Goal: Task Accomplishment & Management: Manage account settings

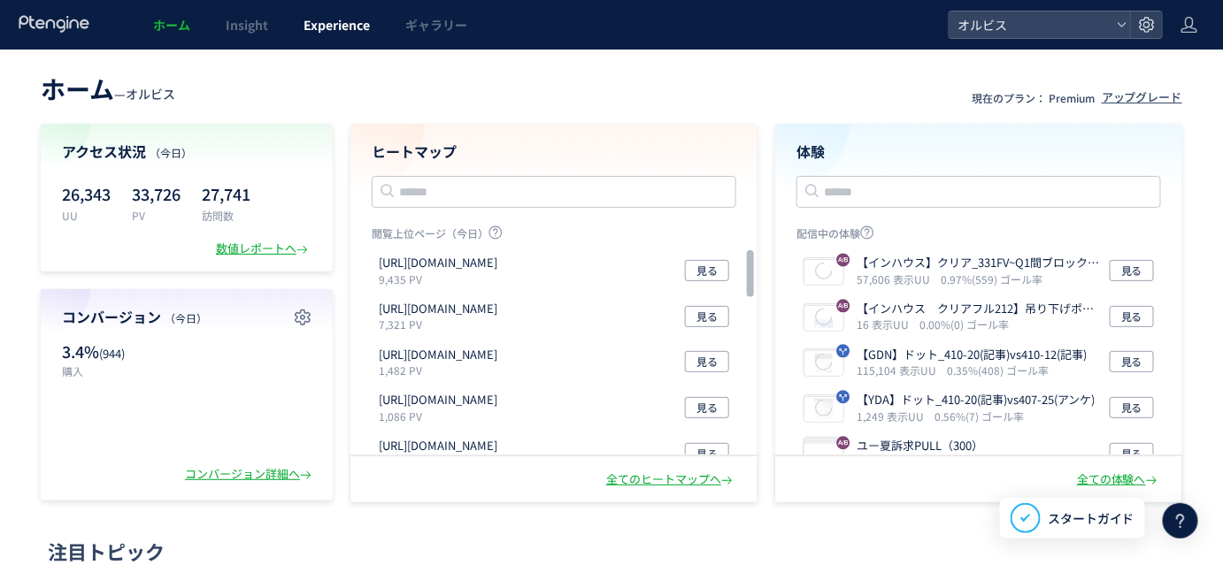
click at [321, 32] on span "Experience" at bounding box center [336, 25] width 66 height 18
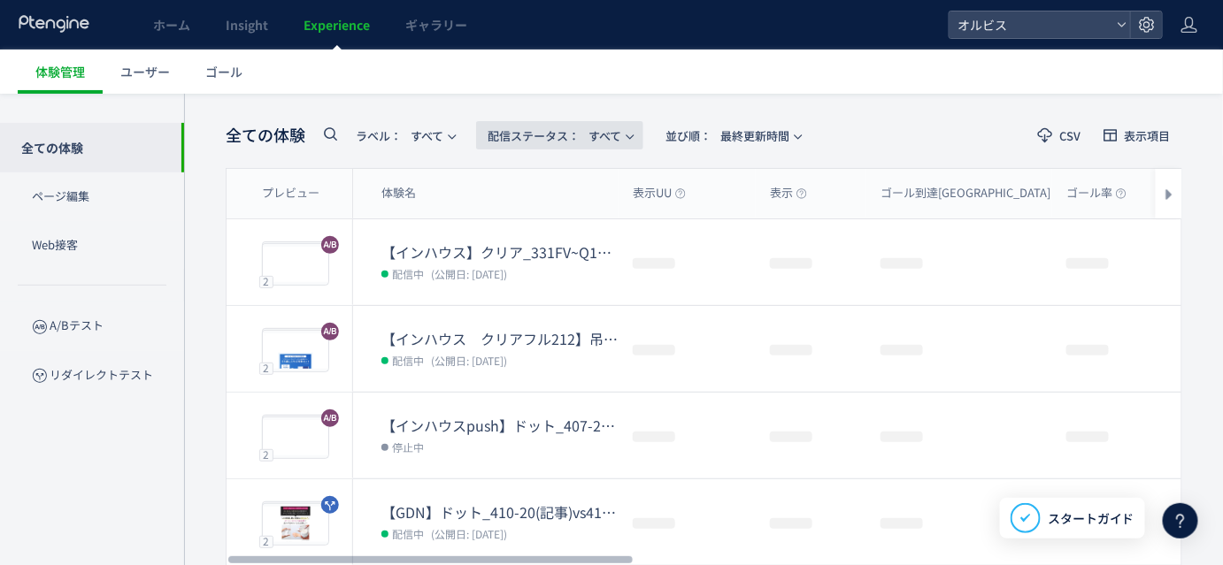
click at [559, 141] on span "配信ステータス​：" at bounding box center [534, 135] width 92 height 17
click at [621, 134] on span "配信ステータス​： すべて" at bounding box center [555, 136] width 134 height 29
click at [609, 142] on span "配信ステータス​： すべて" at bounding box center [555, 136] width 134 height 29
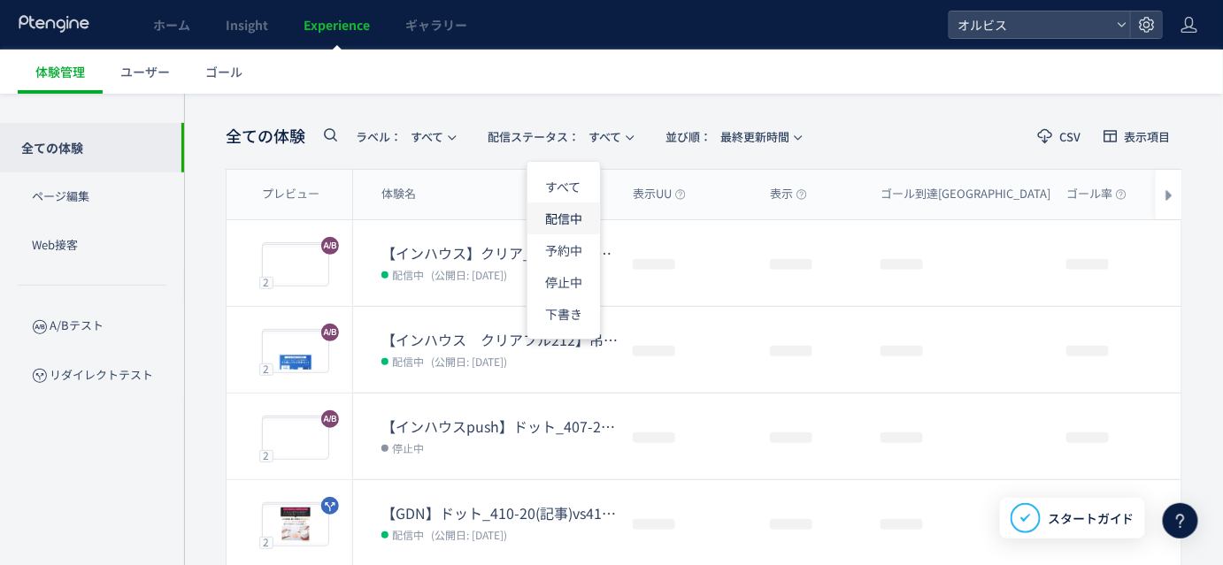
click at [571, 266] on li "配信中" at bounding box center [563, 282] width 73 height 32
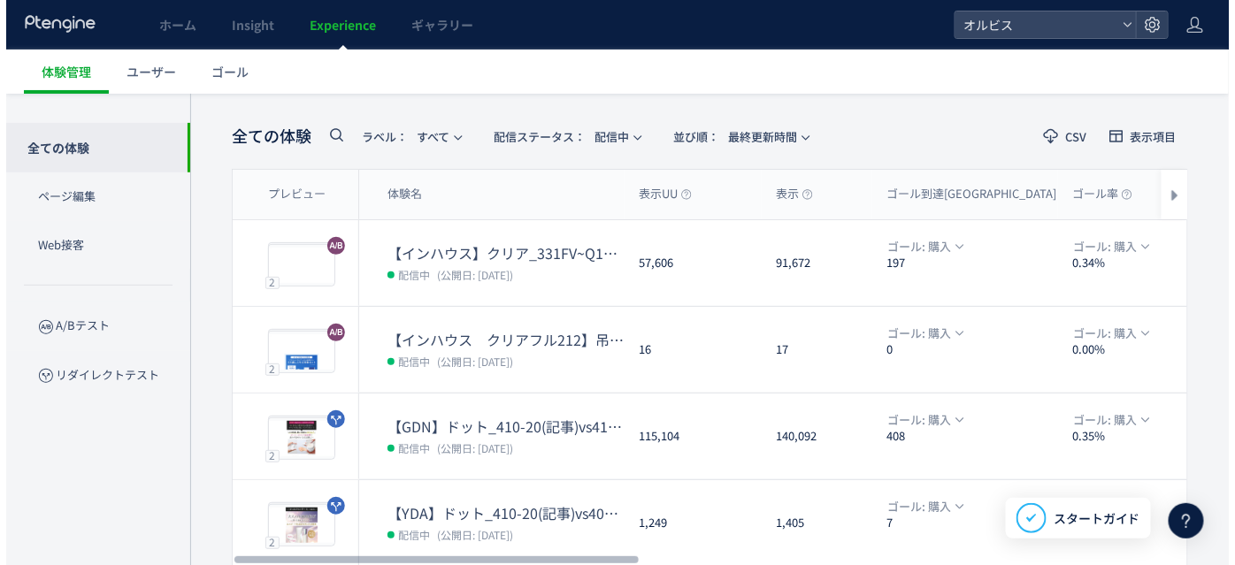
scroll to position [655, 0]
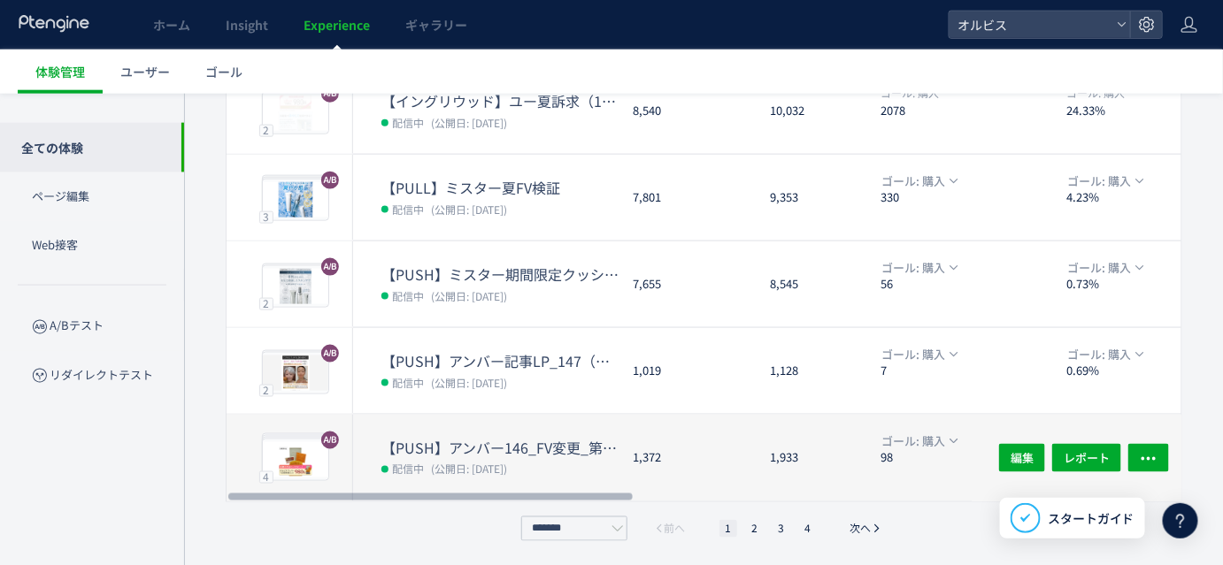
click at [518, 431] on div "【PUSH】アンバー146_FV変更_第二弾&CVブロック 配信中 (公開日: [DATE])" at bounding box center [485, 458] width 265 height 87
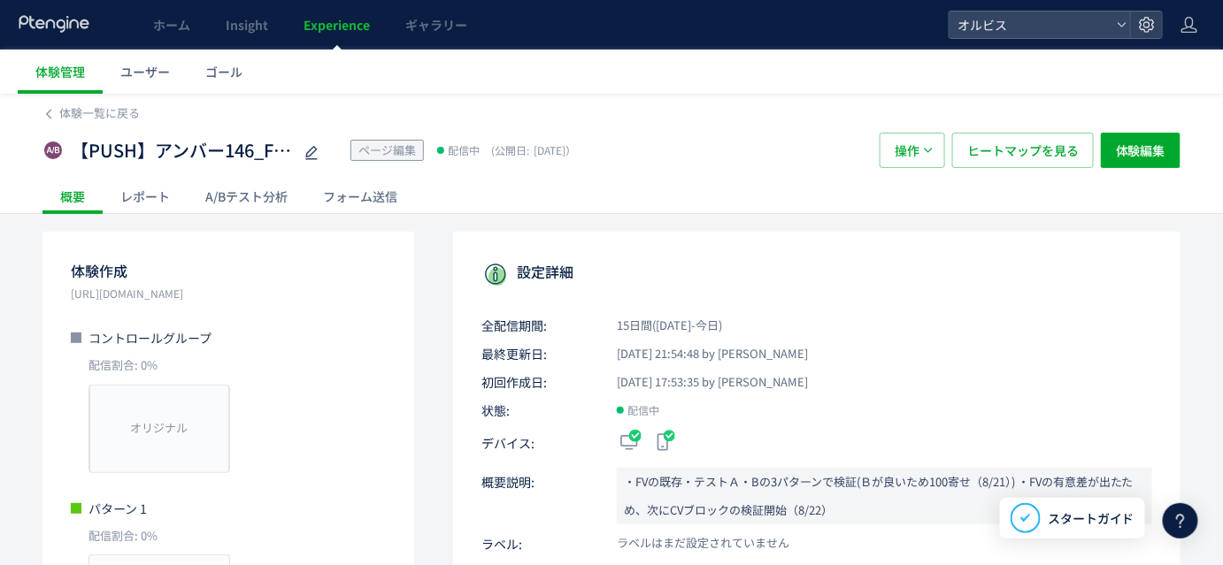
click at [218, 190] on div "A/Bテスト分析" at bounding box center [247, 196] width 118 height 35
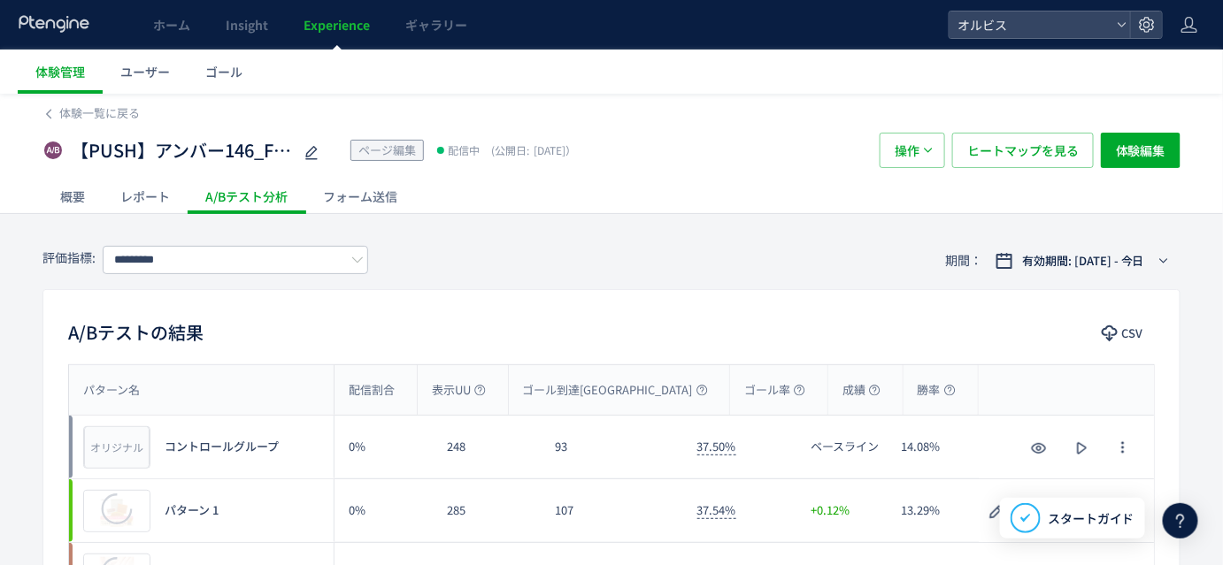
scroll to position [28, 0]
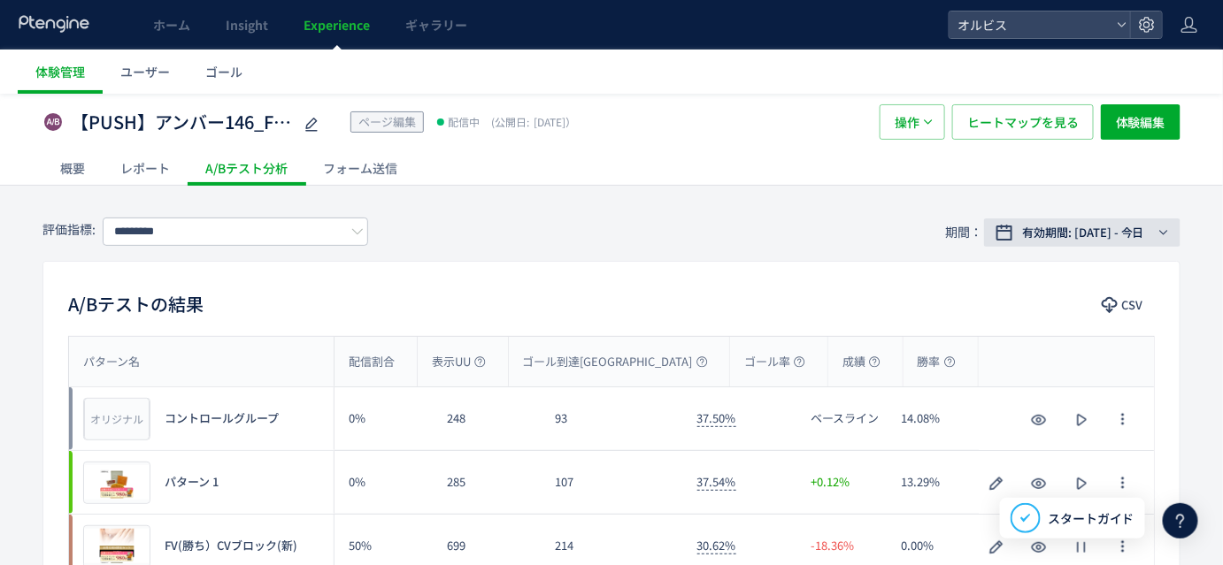
click at [1044, 241] on button "有効期間: [DATE] - 今日" at bounding box center [1082, 233] width 196 height 28
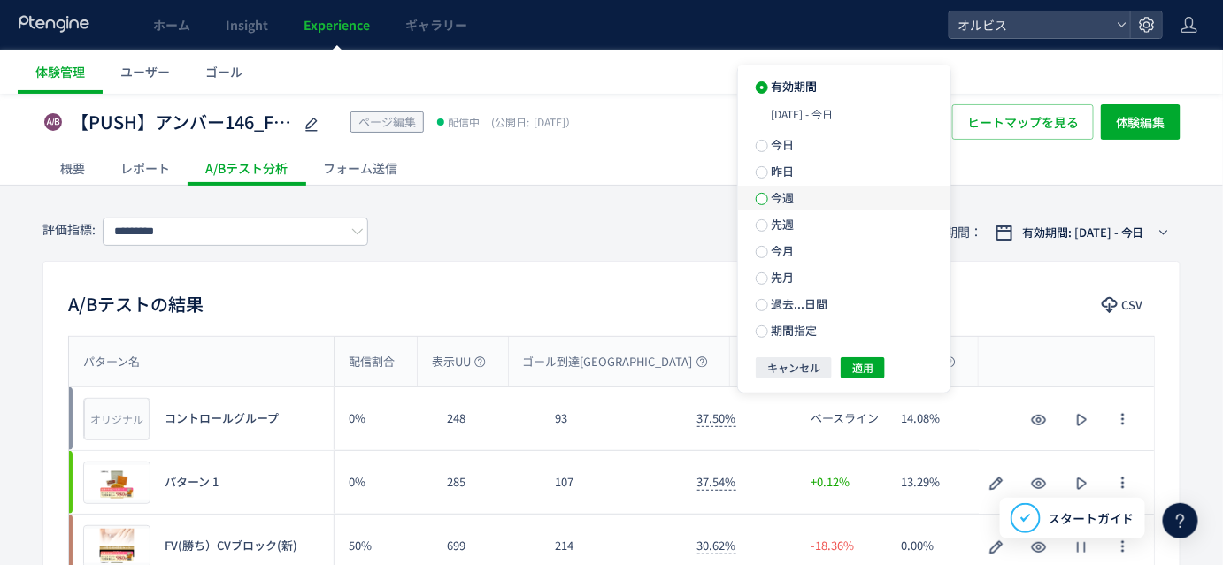
click at [764, 199] on span at bounding box center [762, 199] width 12 height 12
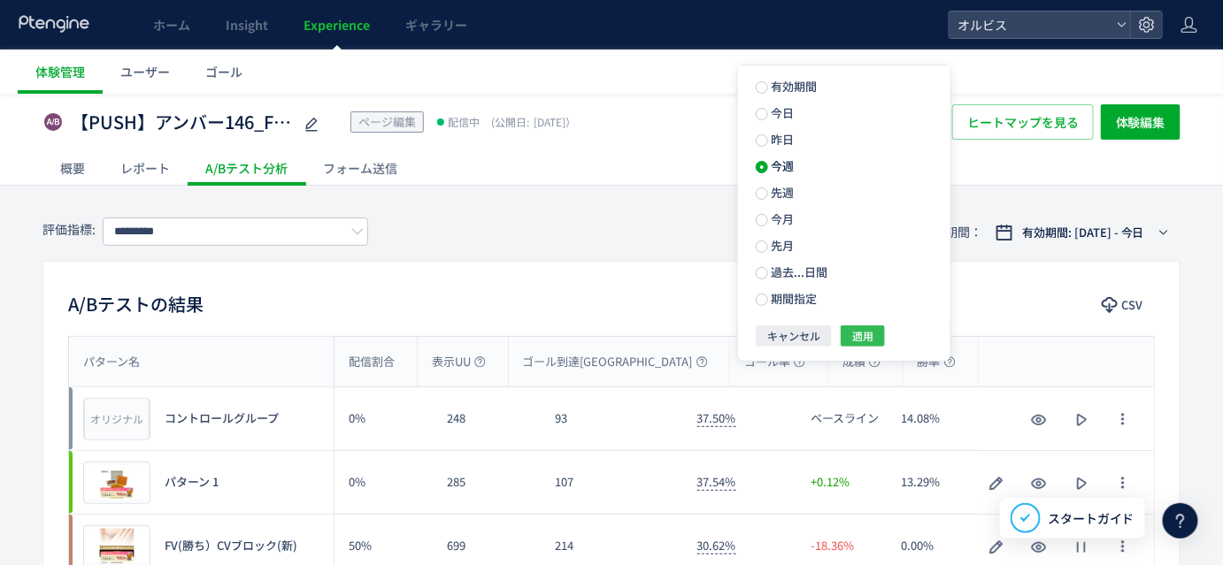
click at [852, 342] on span "適用" at bounding box center [862, 336] width 21 height 21
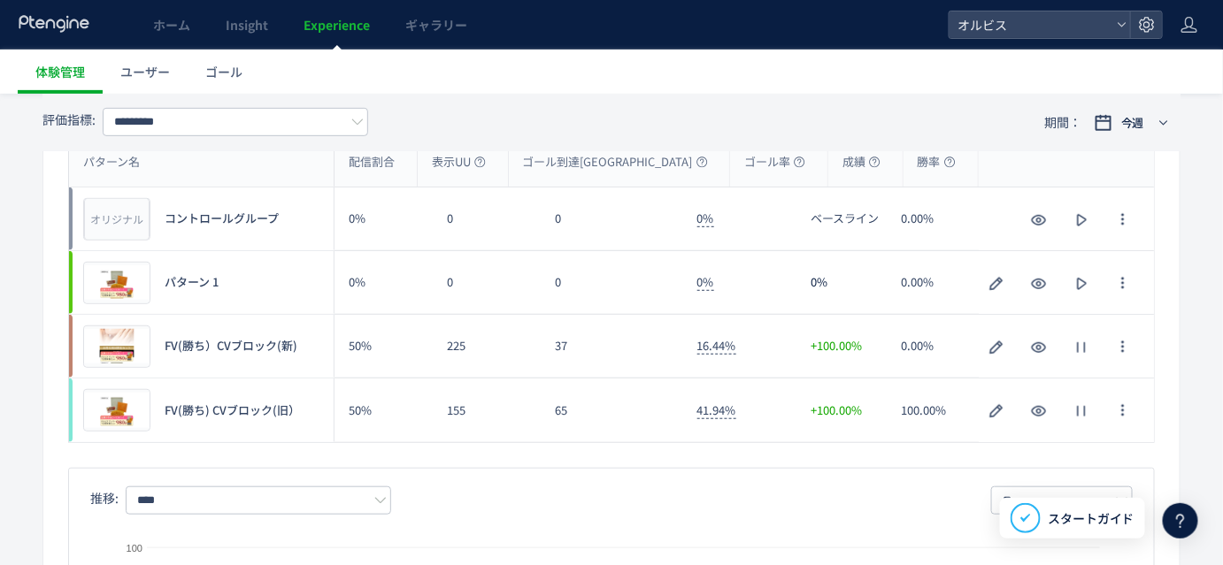
scroll to position [227, 0]
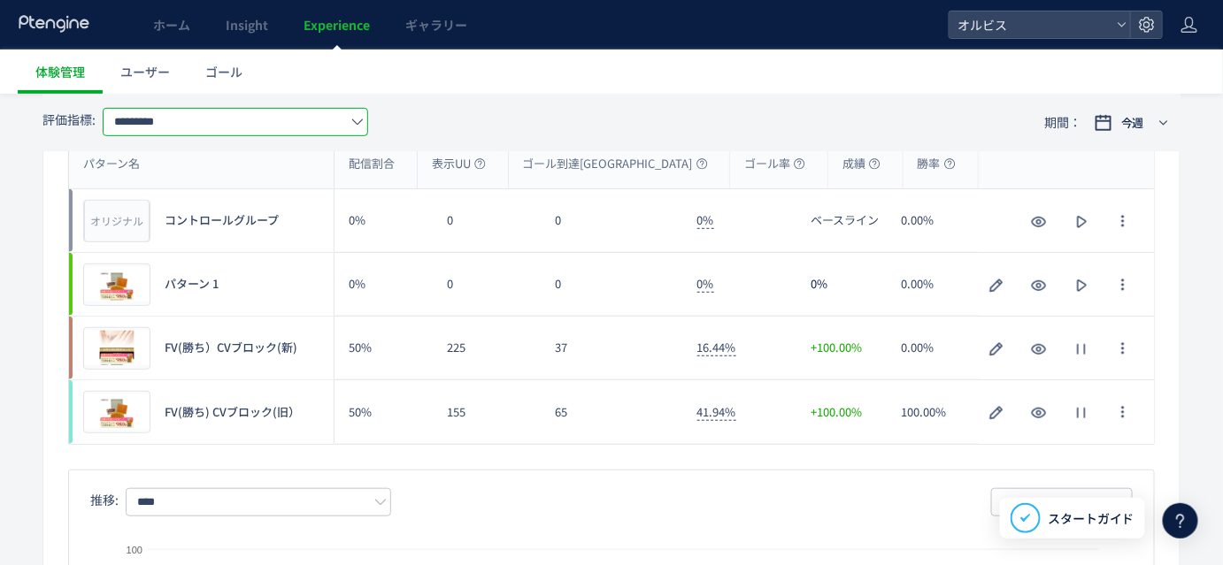
click at [295, 127] on input "*********" at bounding box center [235, 122] width 265 height 28
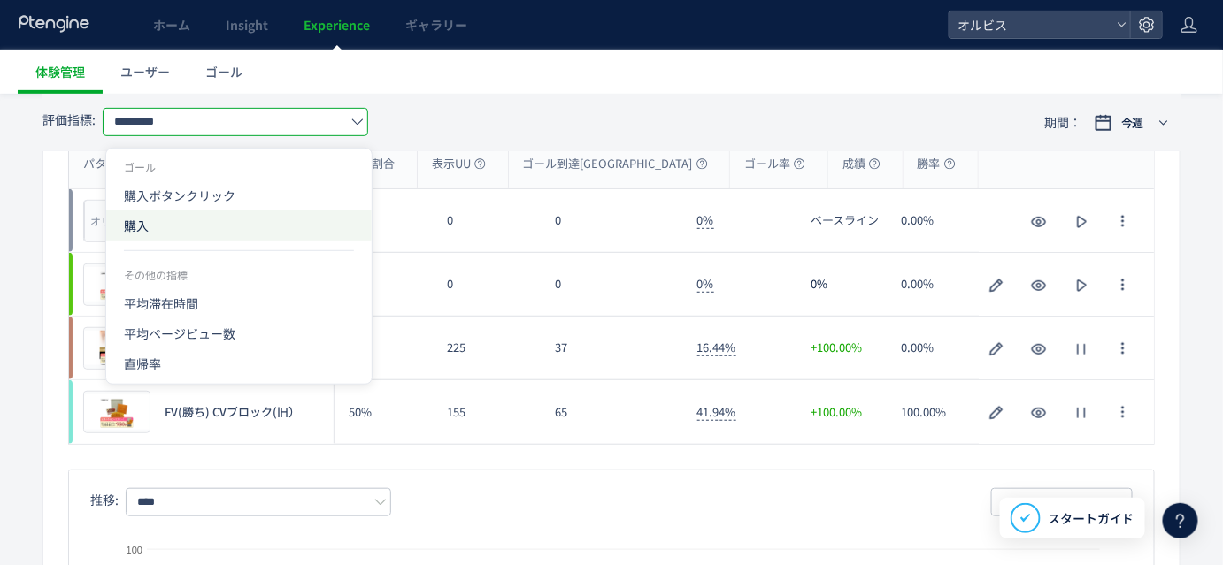
click at [258, 223] on span "購入" at bounding box center [239, 226] width 230 height 30
type input "**"
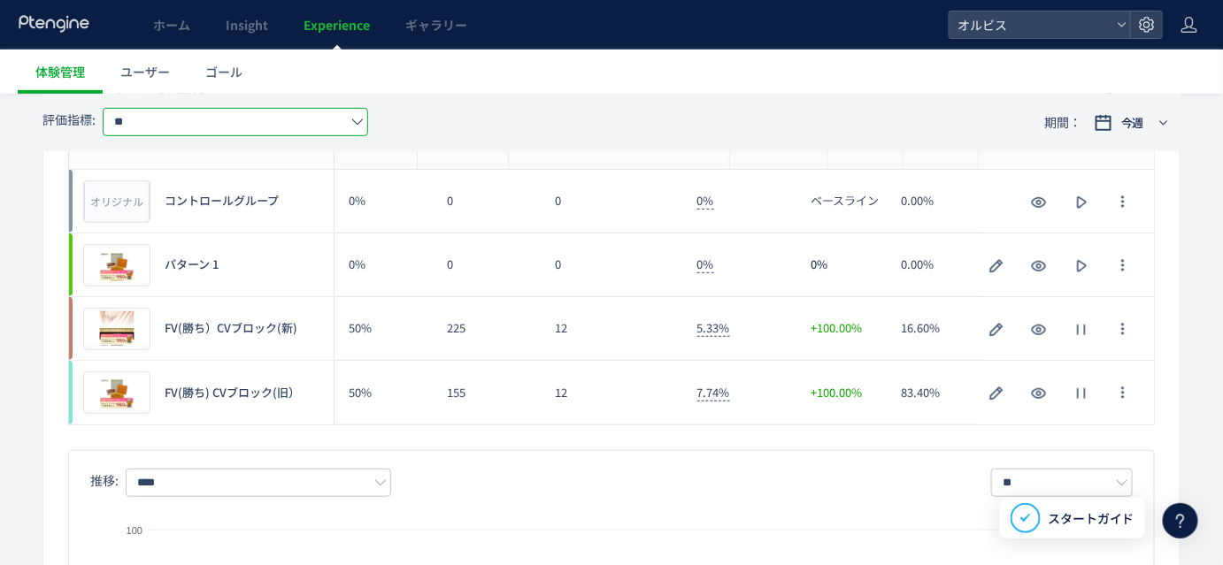
scroll to position [0, 0]
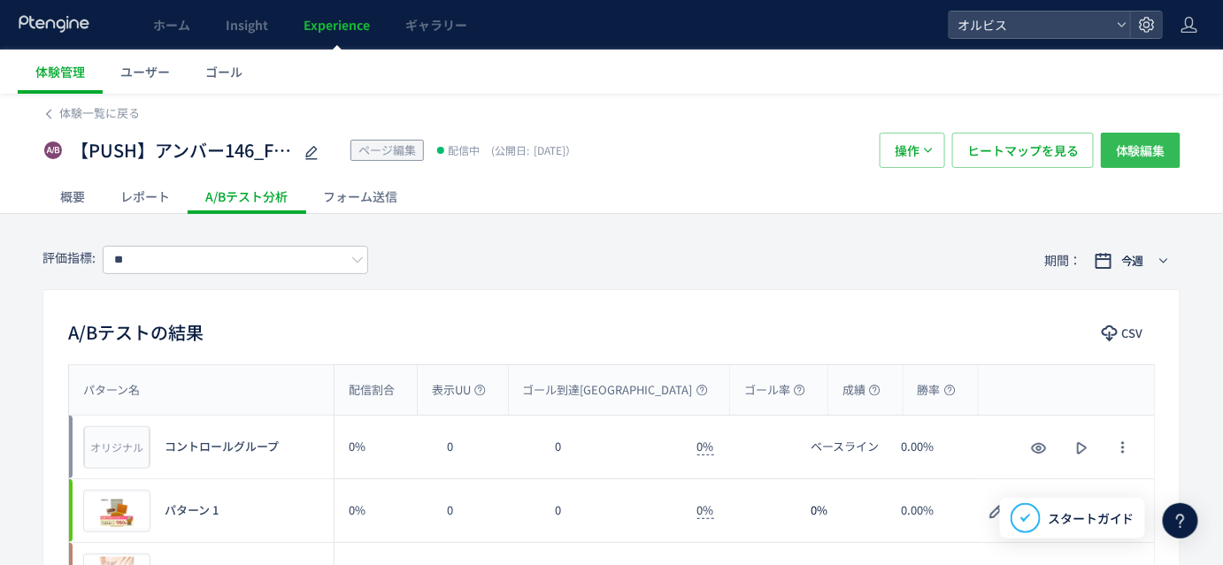
click at [1137, 162] on span "体験編集" at bounding box center [1141, 150] width 50 height 35
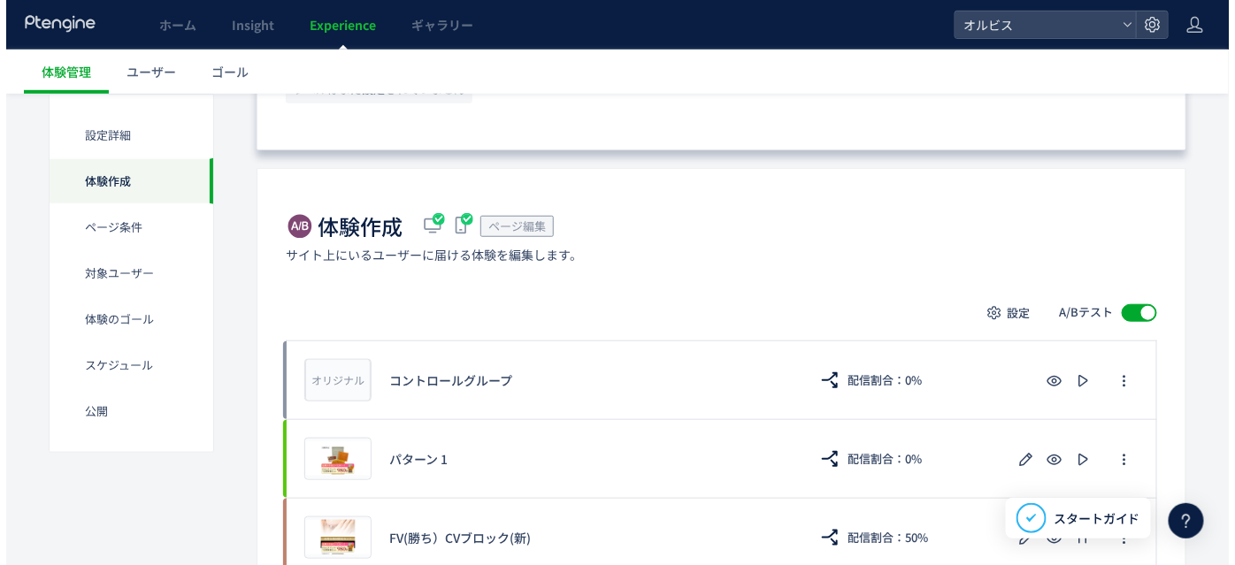
scroll to position [590, 0]
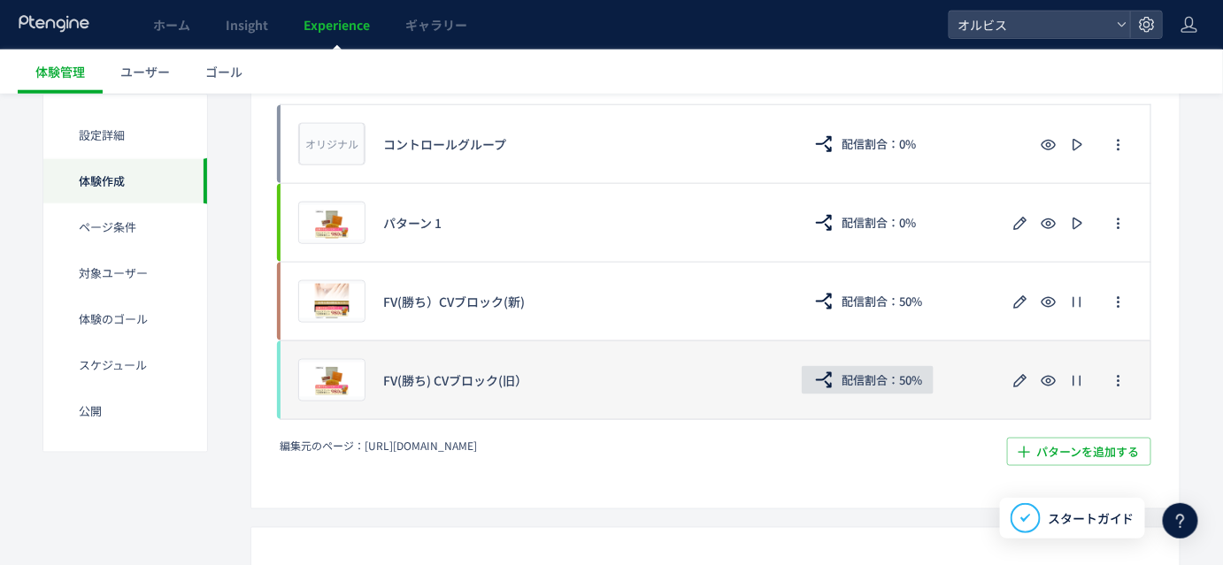
click at [915, 387] on span "配信割合：50%" at bounding box center [881, 380] width 81 height 28
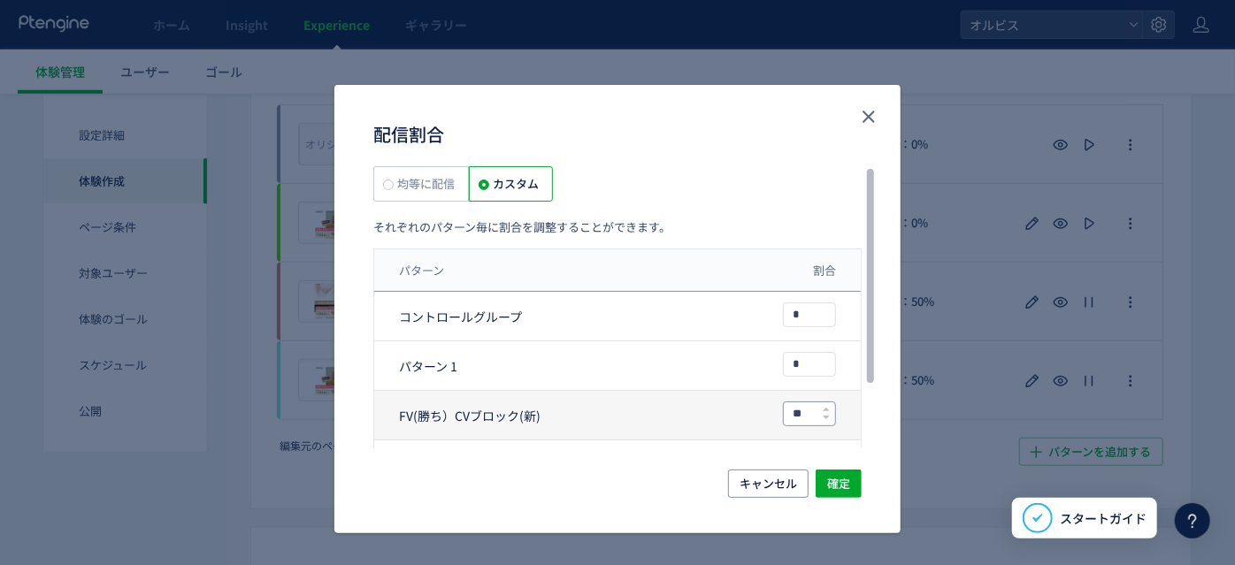
click at [803, 414] on input "**" at bounding box center [809, 414] width 51 height 23
type input "*"
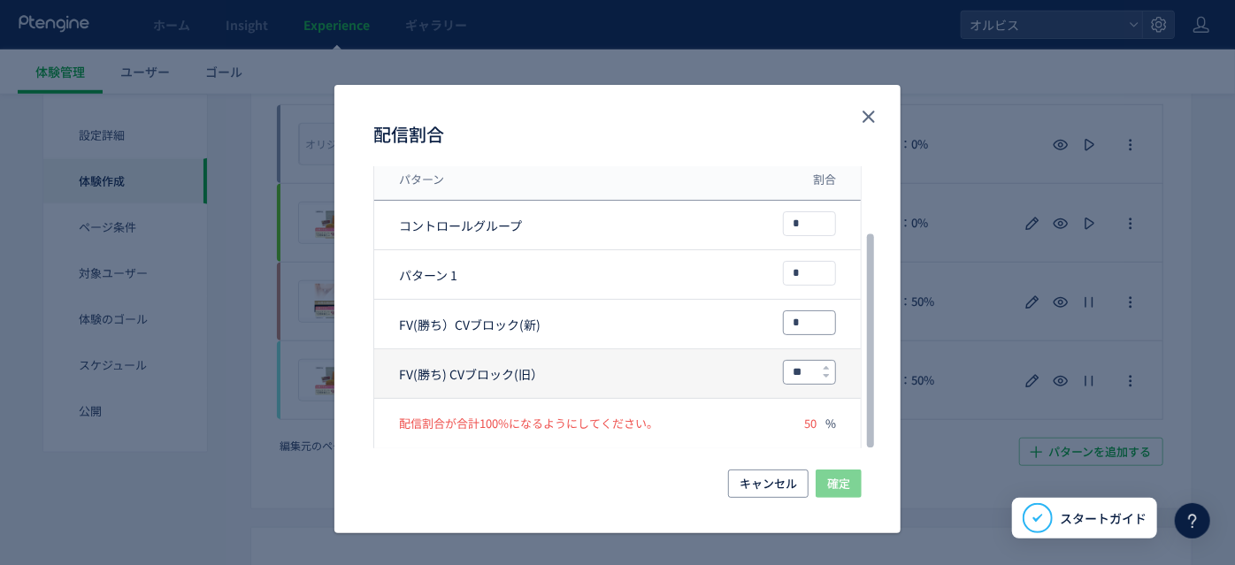
type input "*"
click at [801, 377] on input "**" at bounding box center [809, 372] width 51 height 23
type input "*"
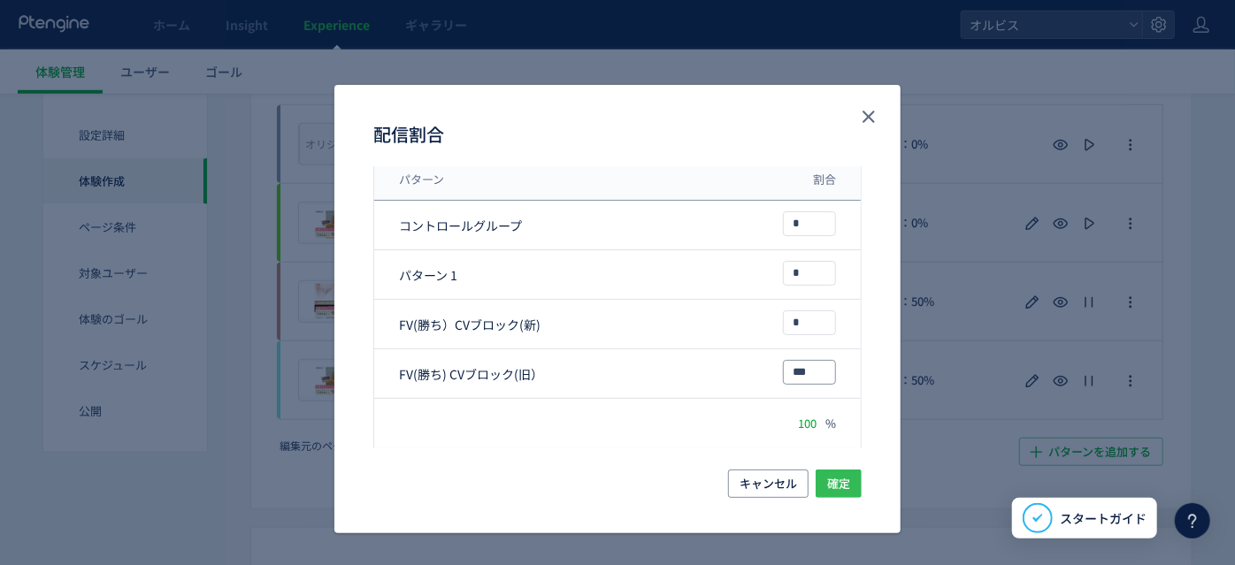
type input "***"
click at [833, 479] on span "確定" at bounding box center [838, 484] width 23 height 28
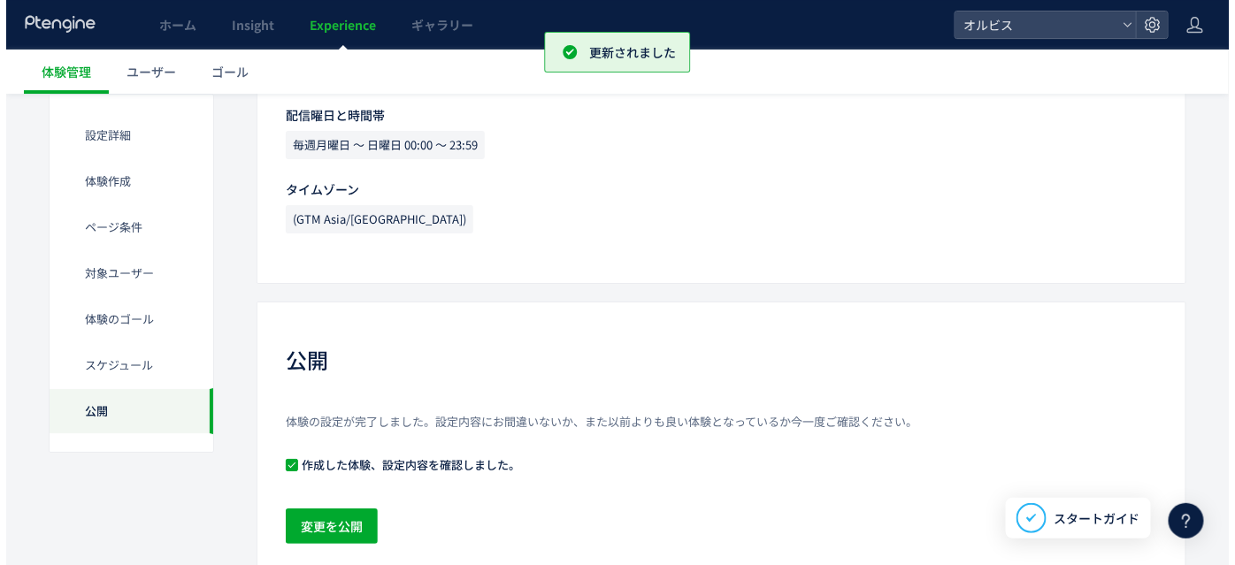
scroll to position [2069, 0]
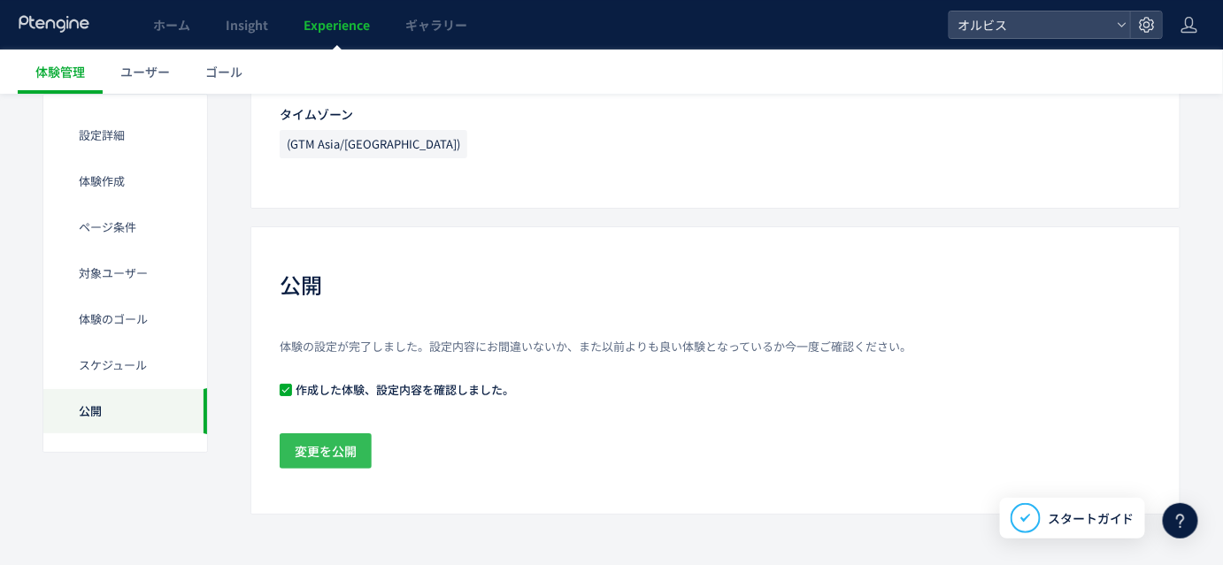
click at [333, 452] on span "変更を公開" at bounding box center [326, 451] width 62 height 35
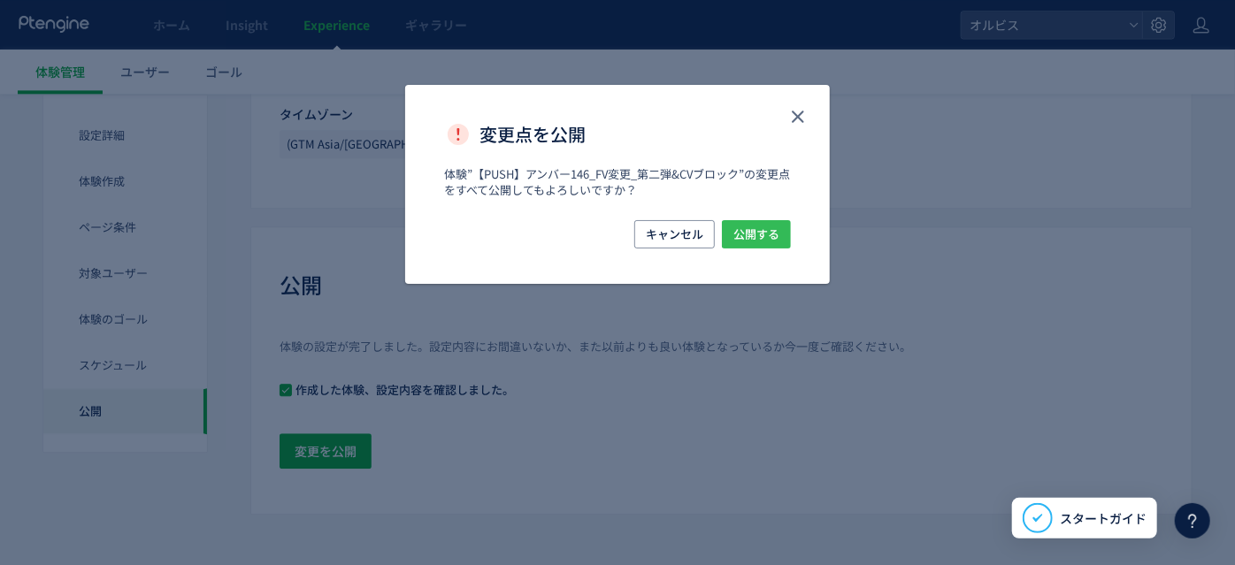
click at [774, 237] on span "公開する" at bounding box center [756, 234] width 46 height 28
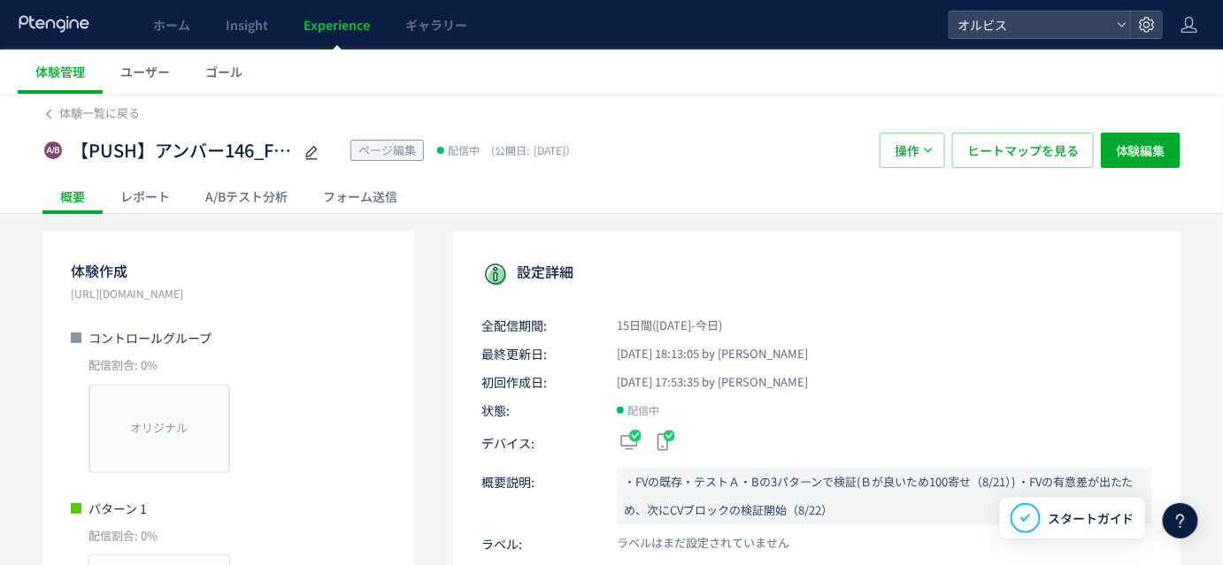
click at [484, 94] on div "体験一覧に戻る" at bounding box center [611, 108] width 1138 height 28
drag, startPoint x: 302, startPoint y: 296, endPoint x: 64, endPoint y: 294, distance: 238.0
copy p "[URL][DOMAIN_NAME]"
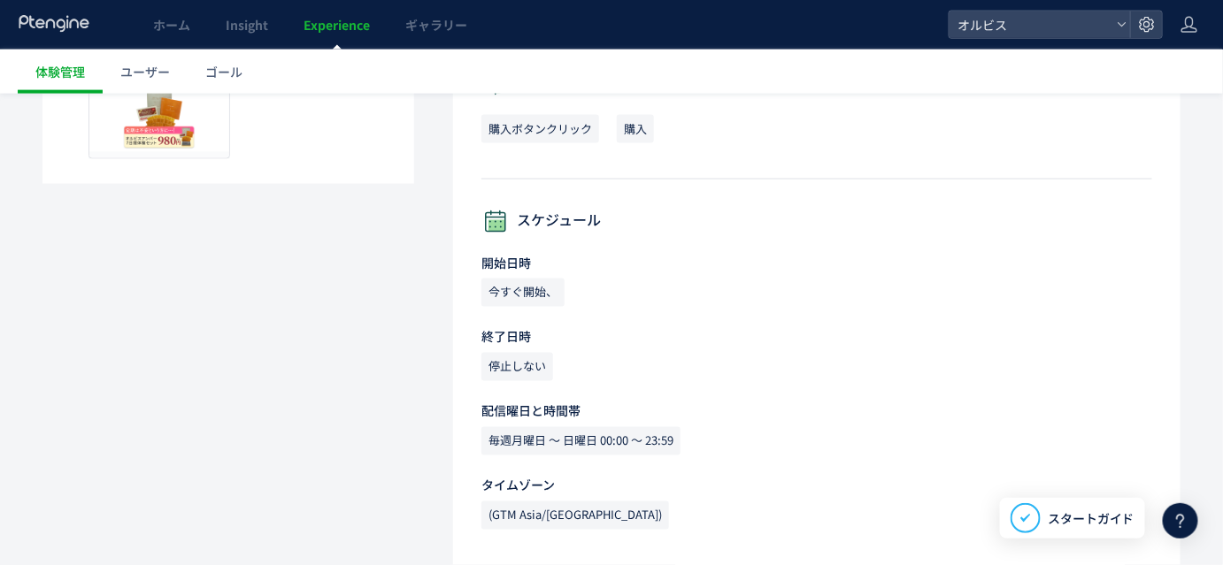
scroll to position [205, 0]
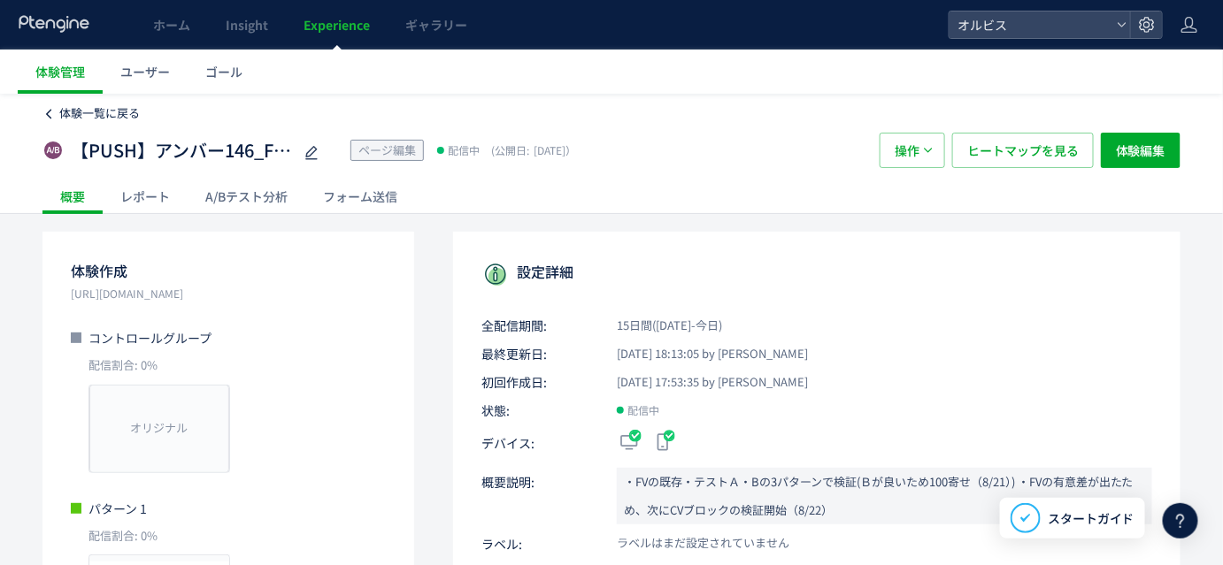
click at [121, 116] on span "体験一覧に戻る" at bounding box center [99, 112] width 81 height 17
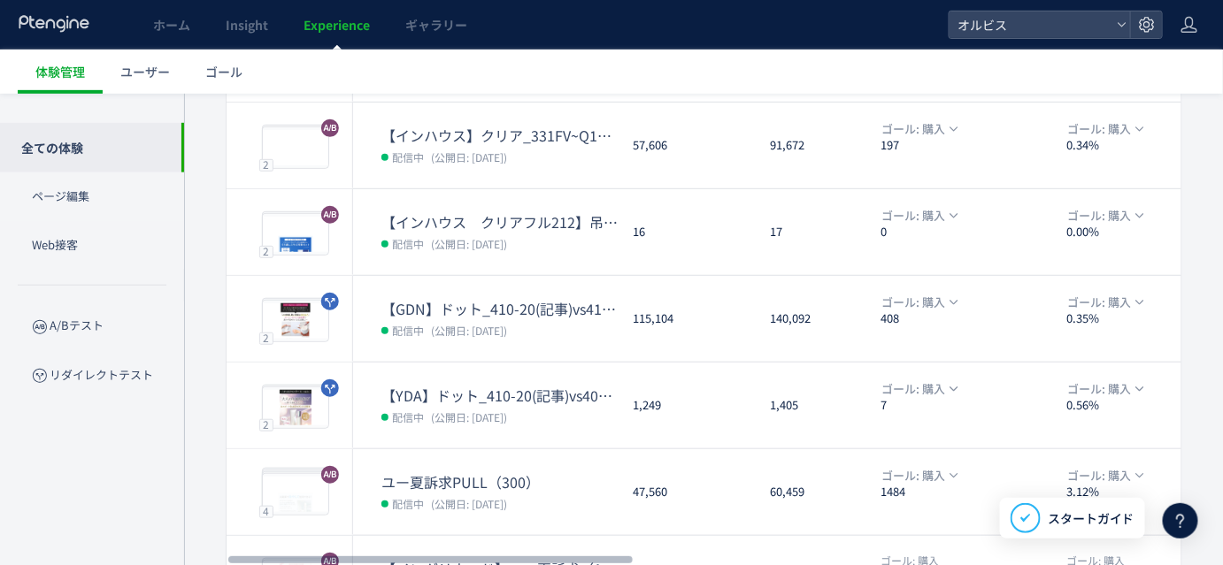
scroll to position [655, 0]
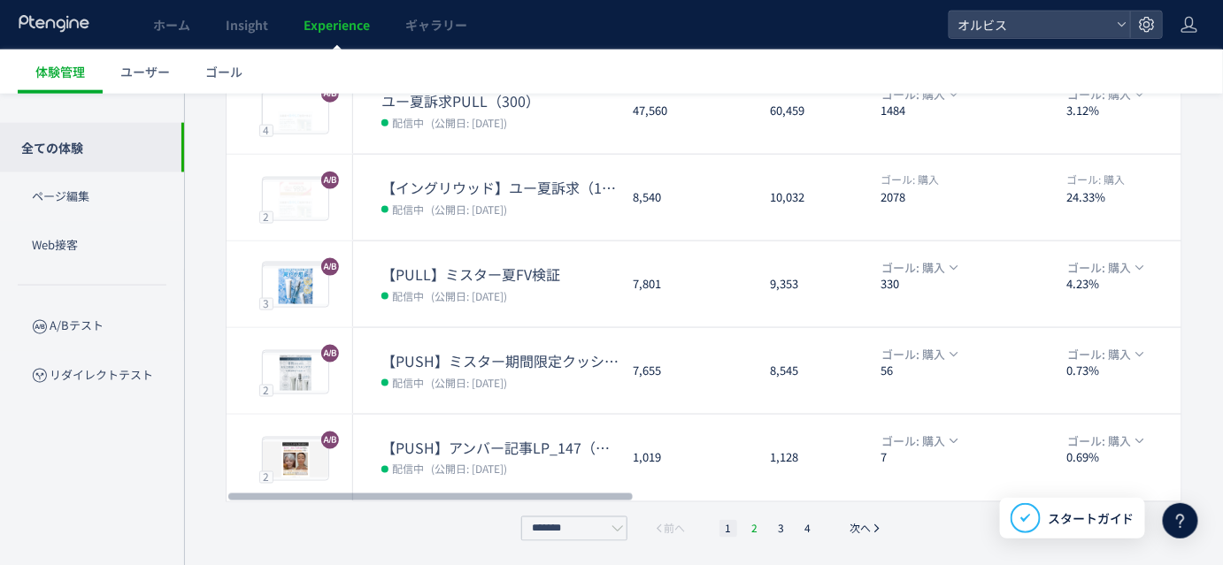
click at [772, 527] on li "2" at bounding box center [781, 529] width 18 height 18
